Goal: Task Accomplishment & Management: Use online tool/utility

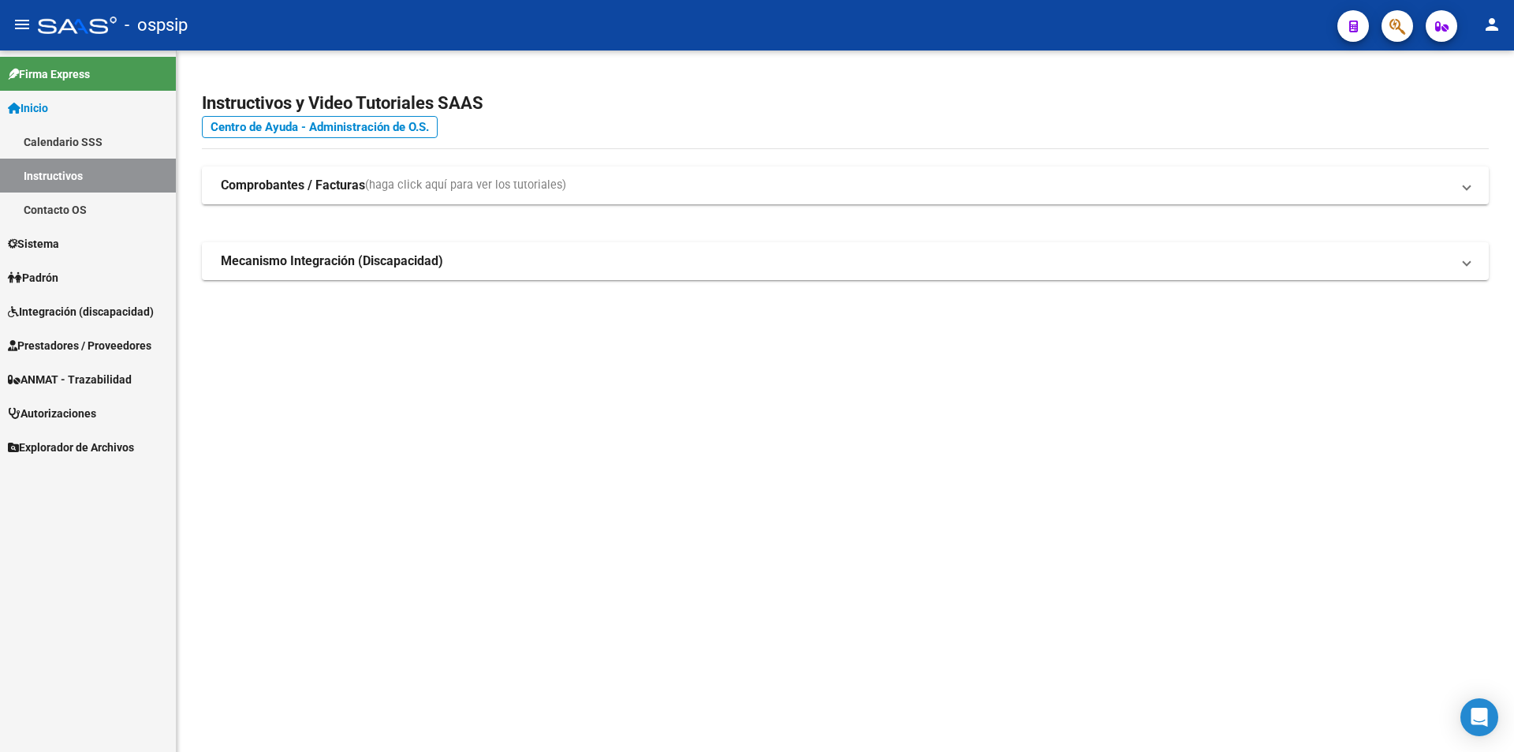
click at [62, 343] on span "Prestadores / Proveedores" at bounding box center [80, 345] width 144 height 17
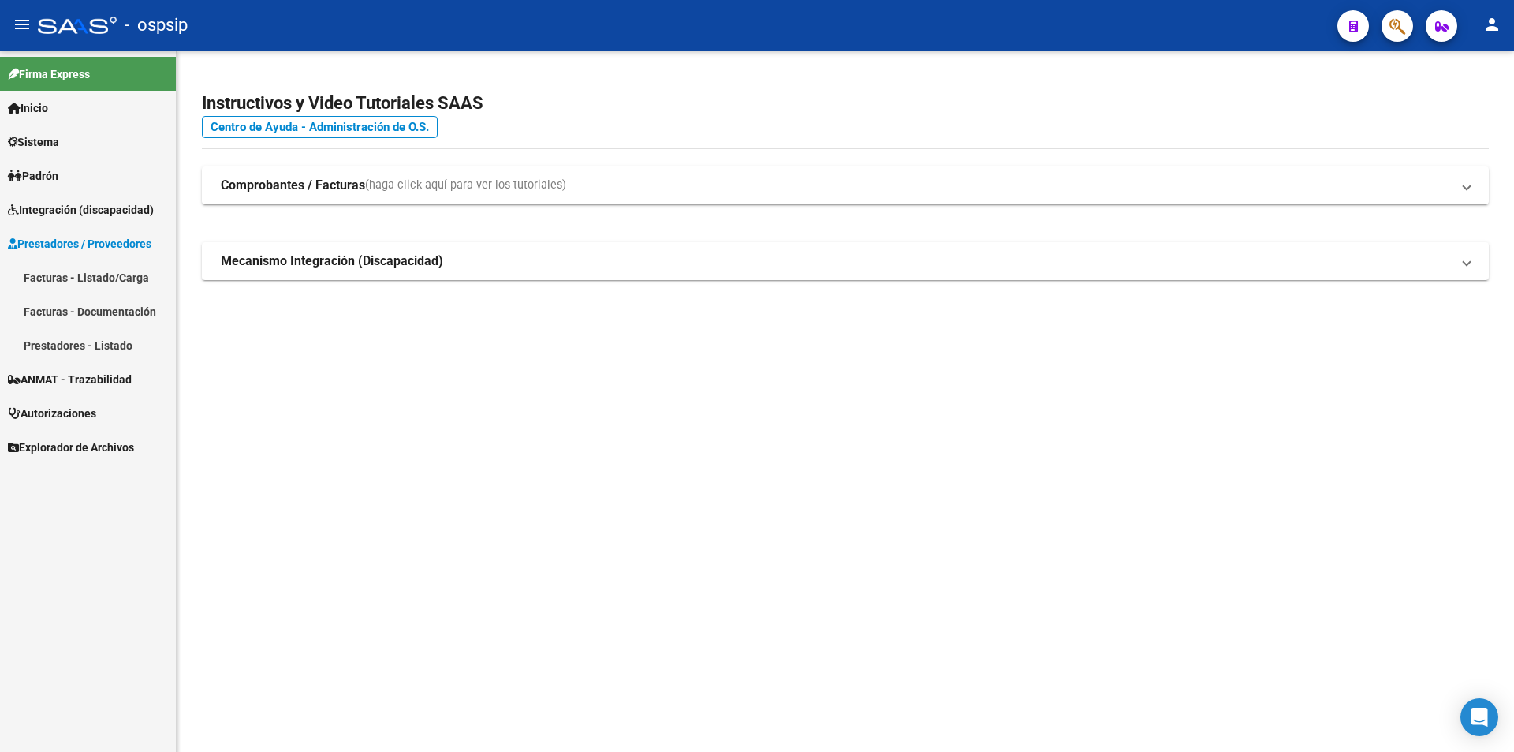
click at [54, 277] on link "Facturas - Listado/Carga" at bounding box center [88, 277] width 176 height 34
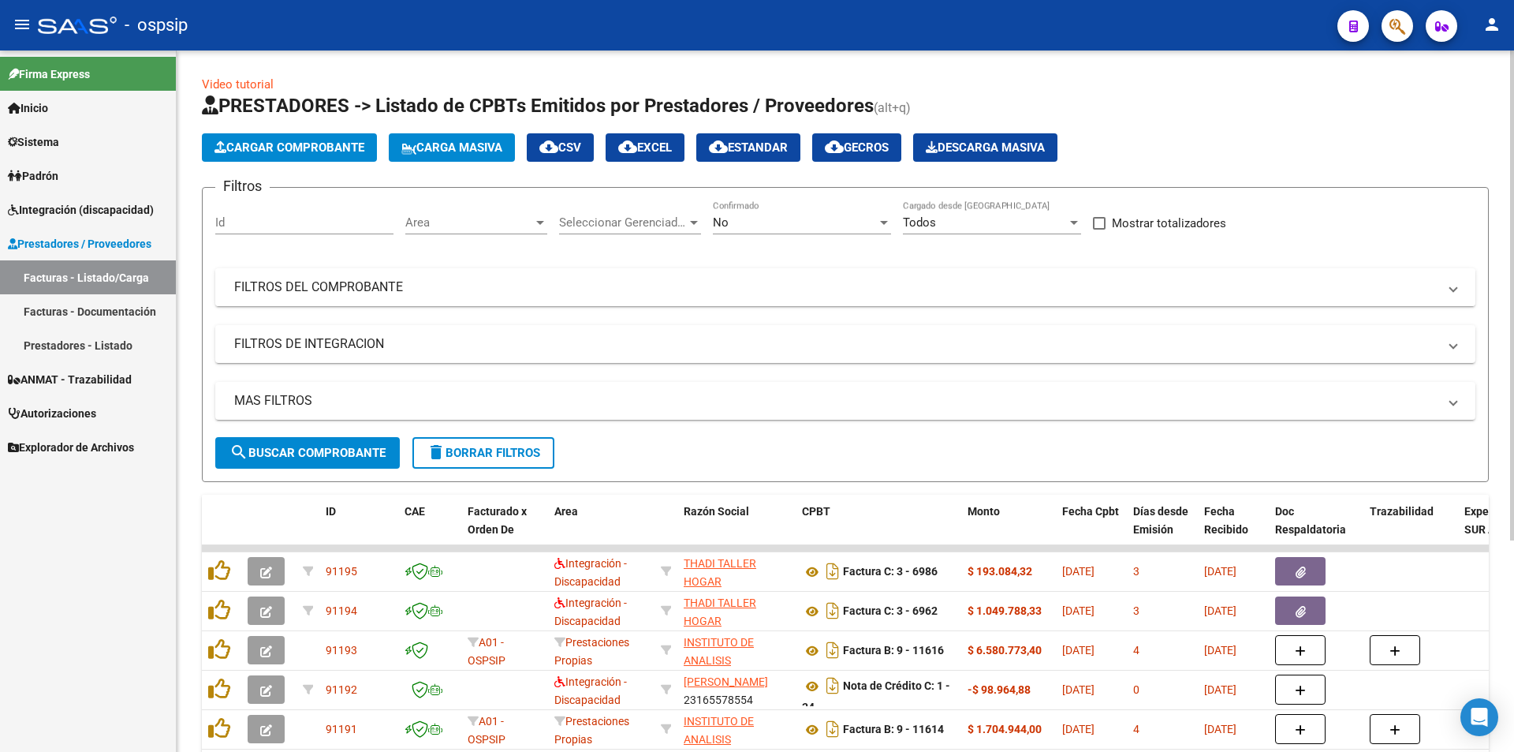
click at [324, 283] on mat-panel-title "FILTROS DEL COMPROBANTE" at bounding box center [835, 286] width 1203 height 17
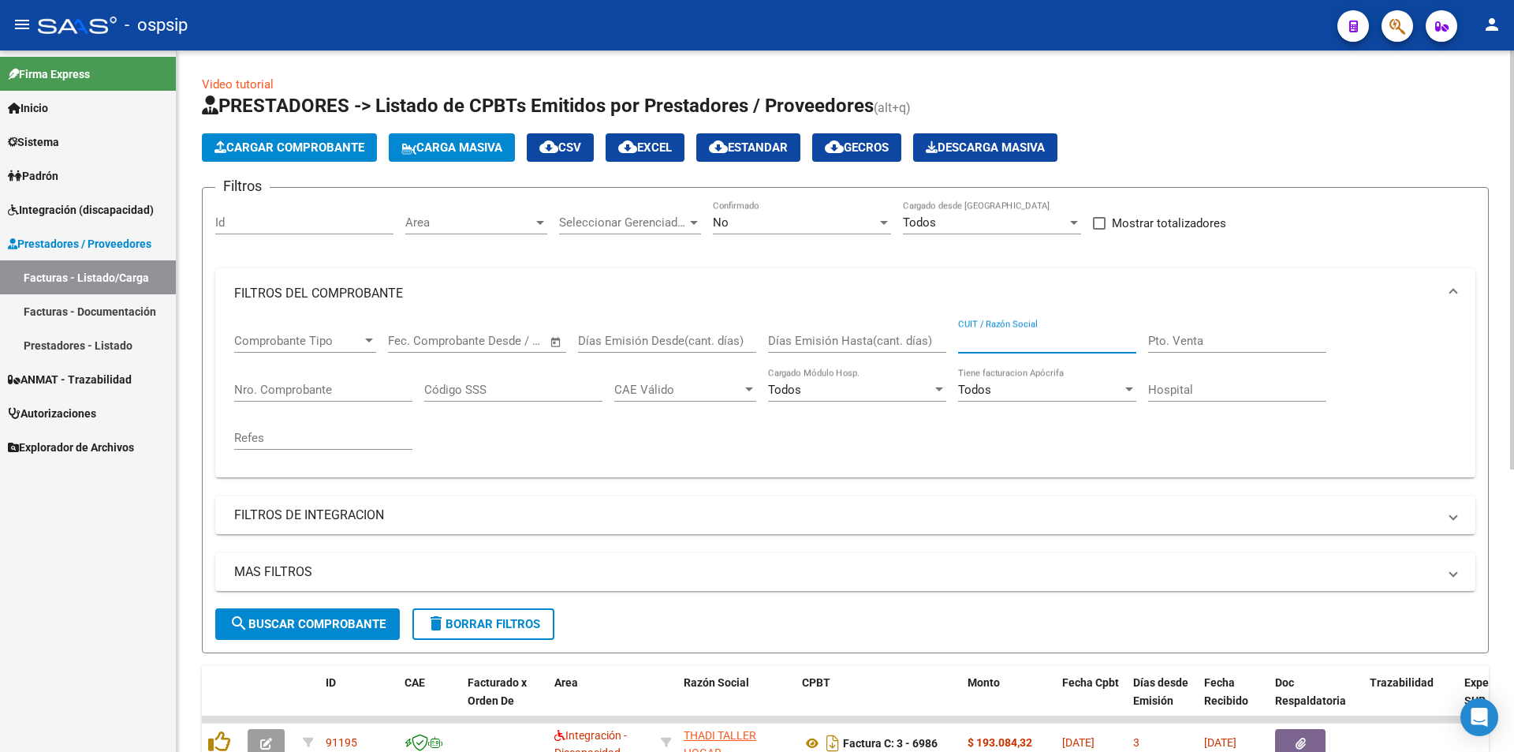
click at [992, 341] on input "CUIT / Razón Social" at bounding box center [1047, 341] width 178 height 14
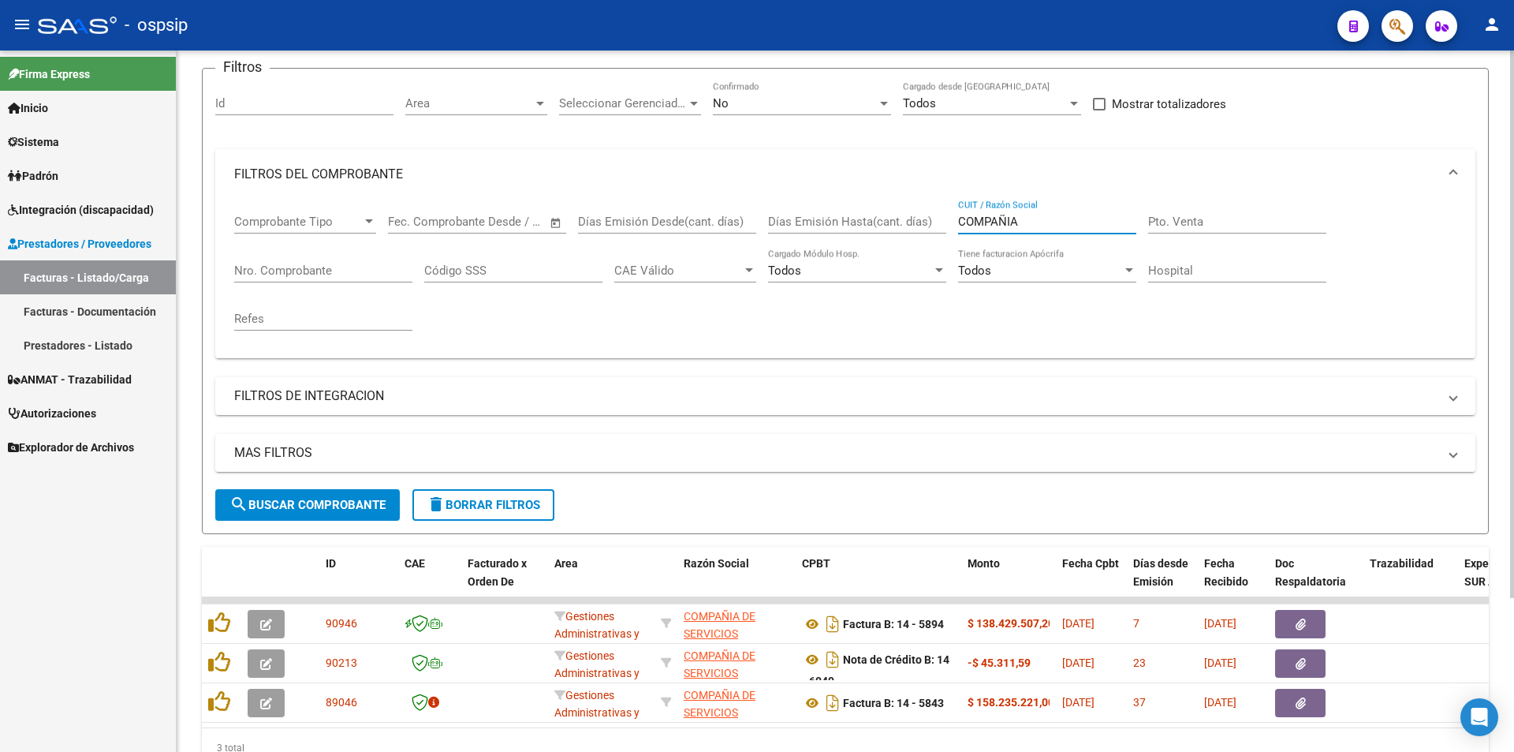
scroll to position [197, 0]
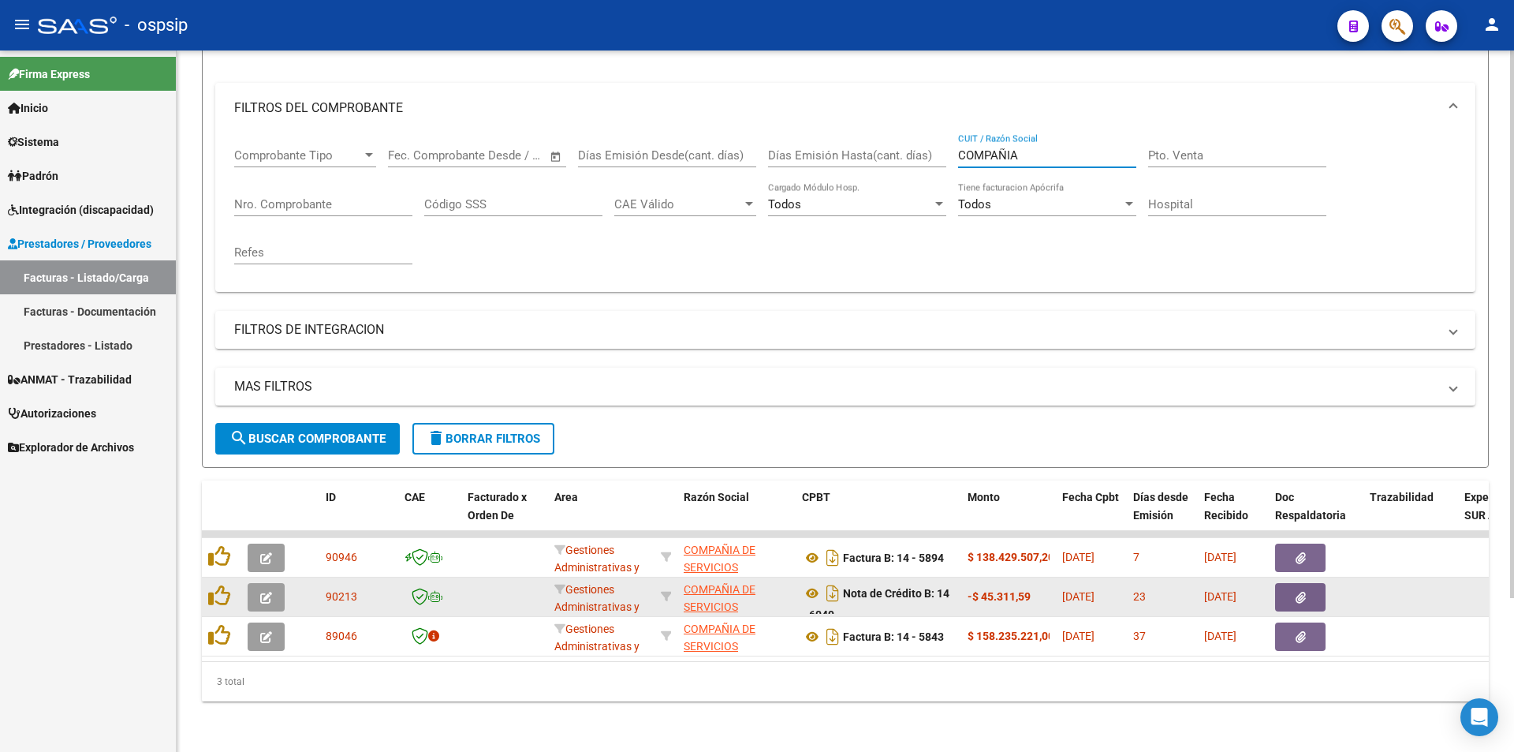
type input "COMPAÑIA"
click at [1290, 583] on button "button" at bounding box center [1300, 597] width 50 height 28
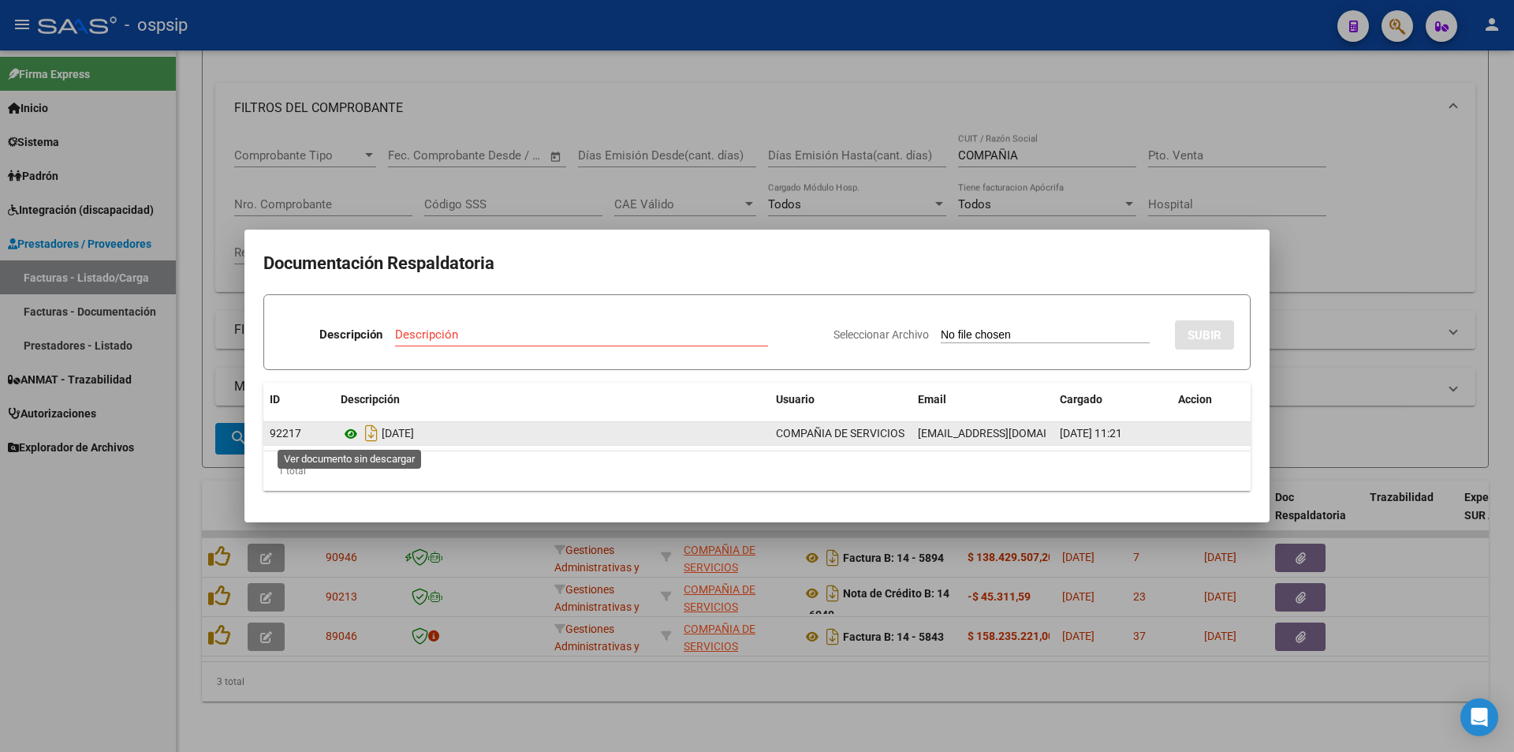
click at [348, 431] on icon at bounding box center [351, 433] width 21 height 19
